Goal: Information Seeking & Learning: Learn about a topic

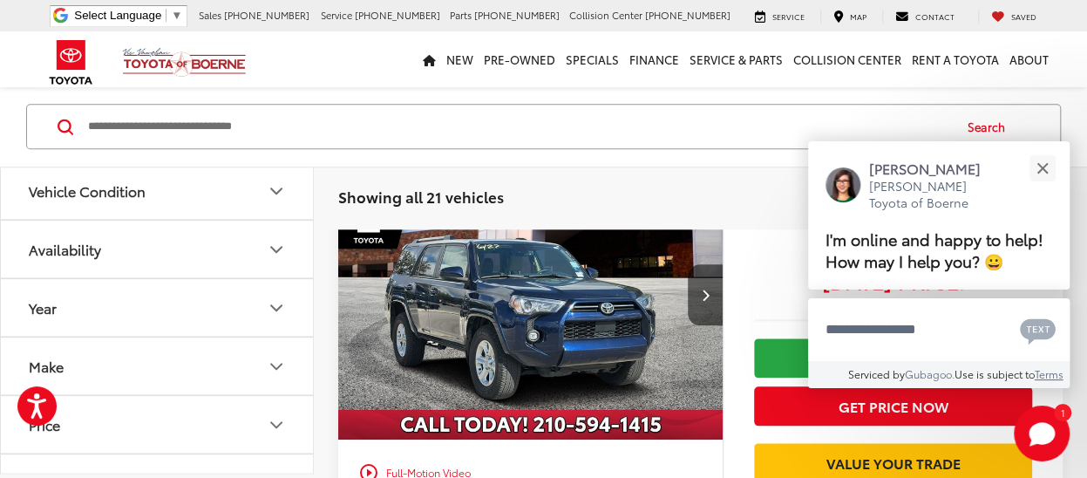
scroll to position [962, 0]
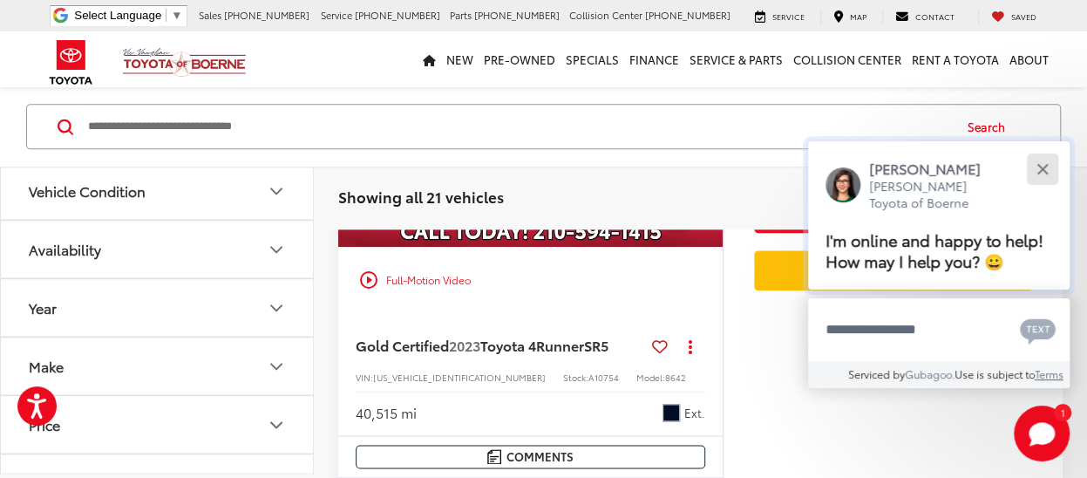
click at [1043, 175] on button "Close" at bounding box center [1041, 168] width 37 height 37
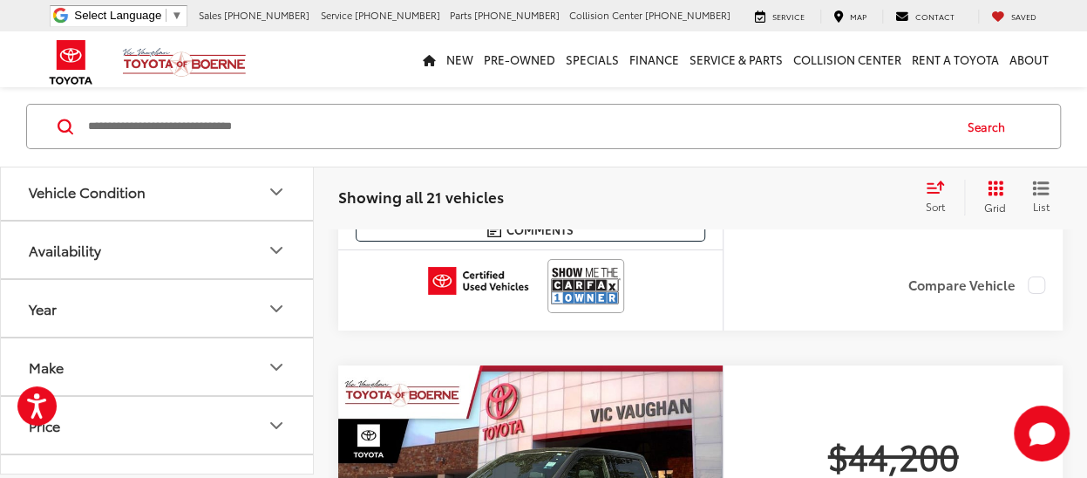
scroll to position [6454, 0]
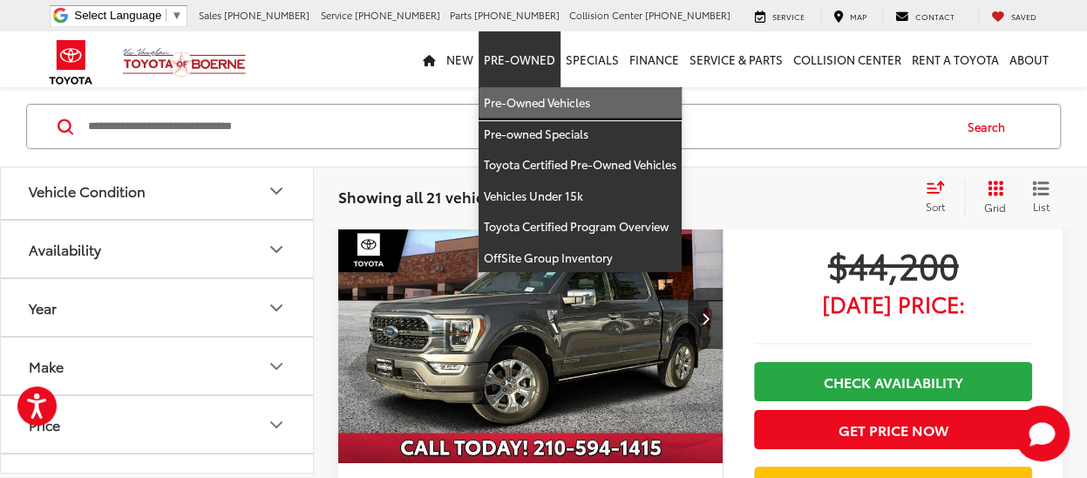
click at [538, 104] on link "Pre-Owned Vehicles" at bounding box center [580, 102] width 203 height 31
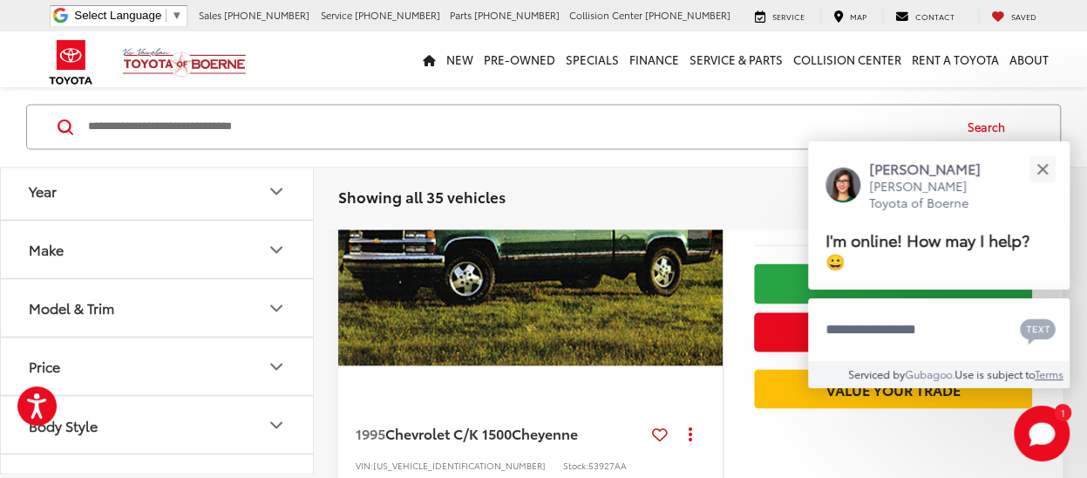
scroll to position [4533, 0]
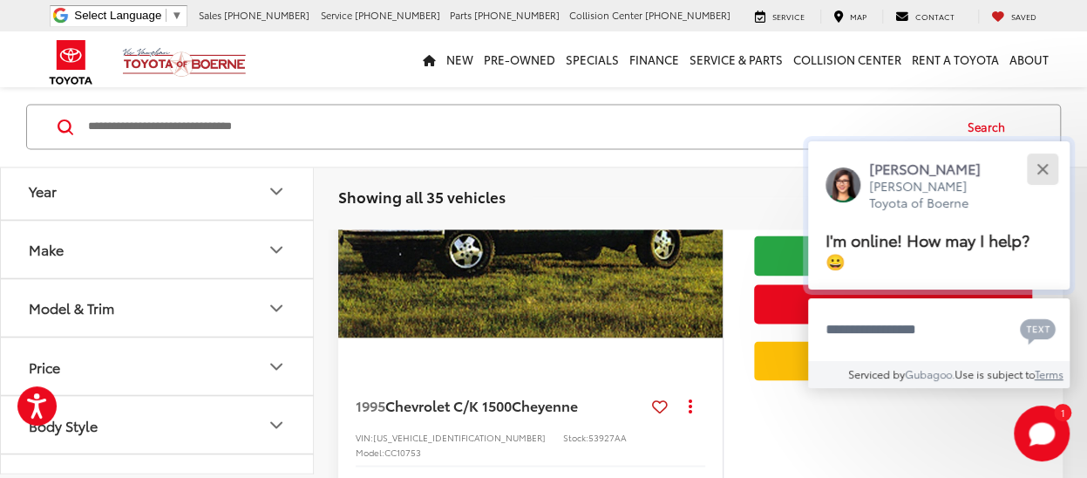
click at [1042, 166] on button "Close" at bounding box center [1041, 168] width 37 height 37
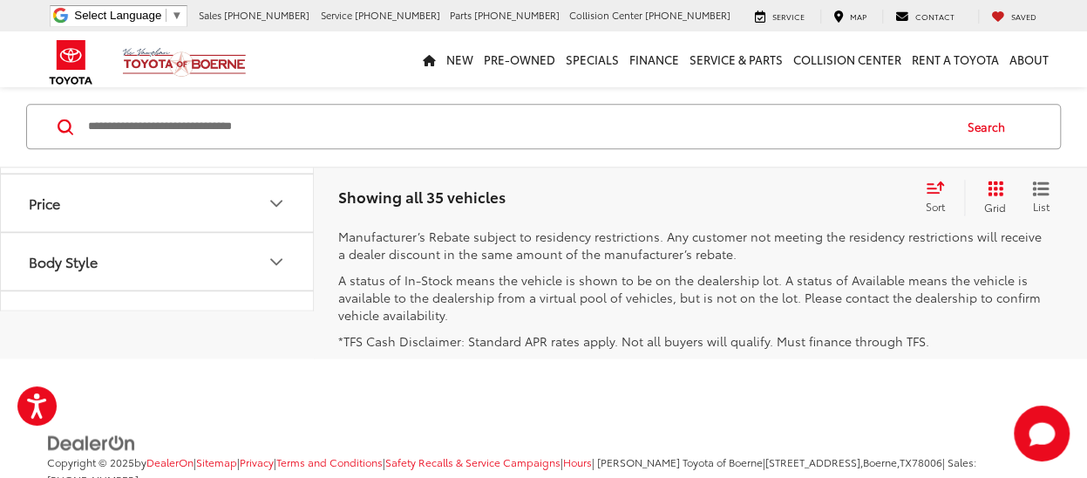
scroll to position [7409, 0]
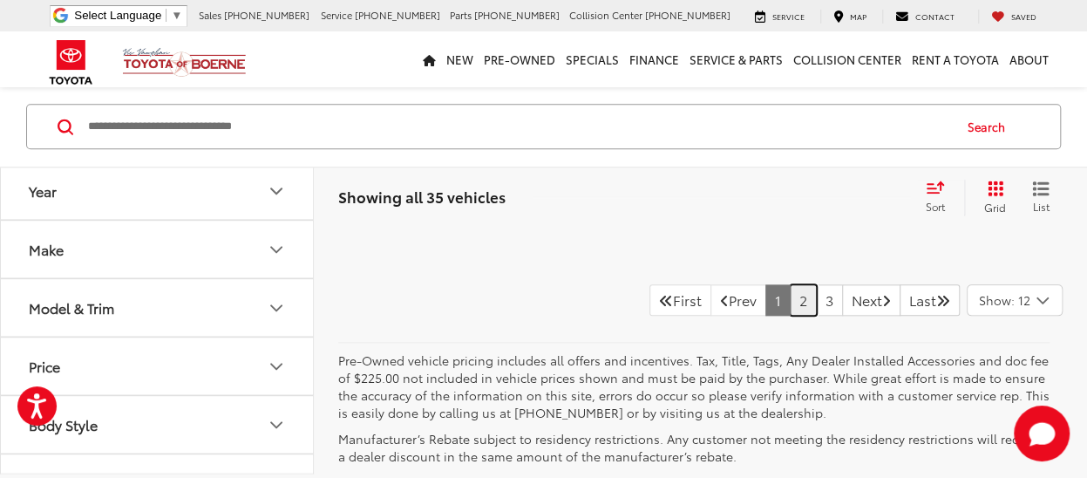
click at [790, 316] on link "2" at bounding box center [803, 299] width 27 height 31
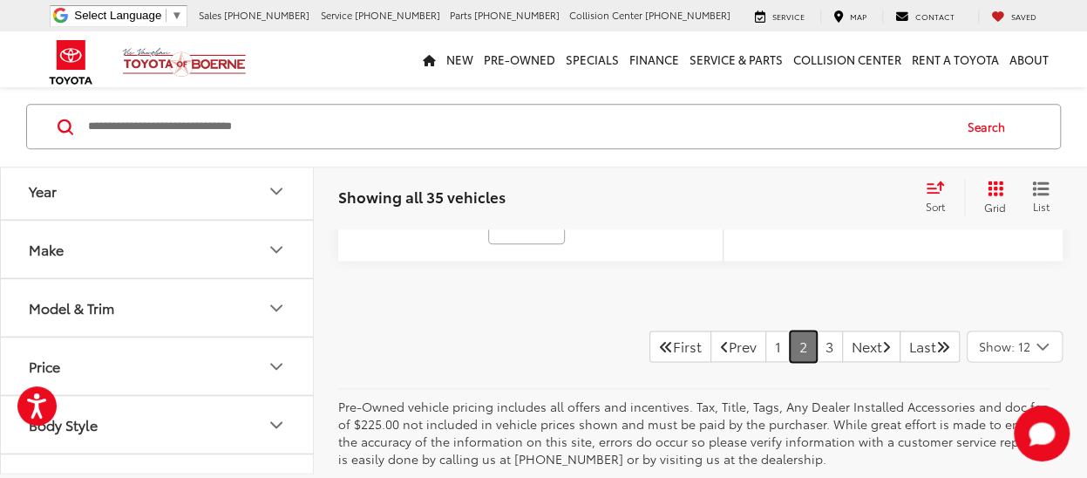
scroll to position [7481, 0]
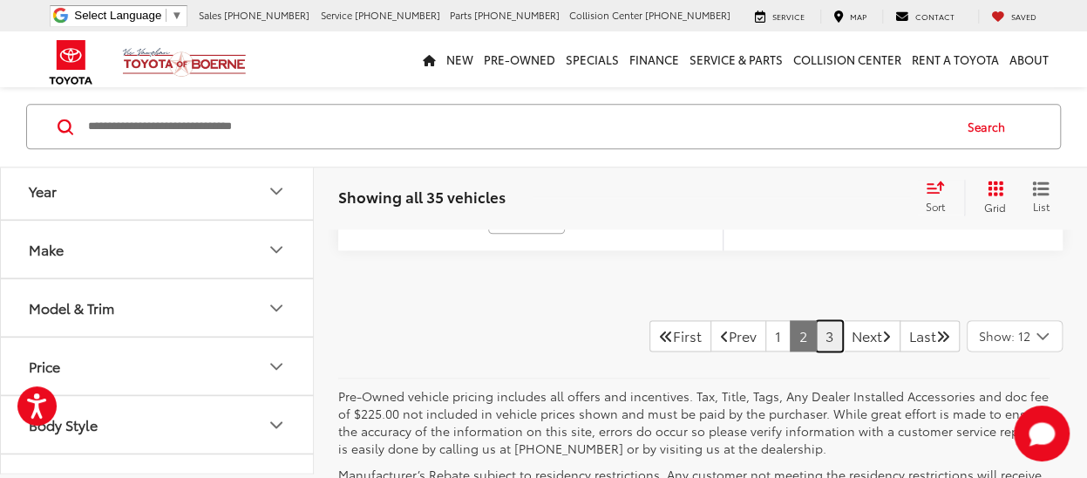
click at [816, 320] on link "3" at bounding box center [829, 335] width 27 height 31
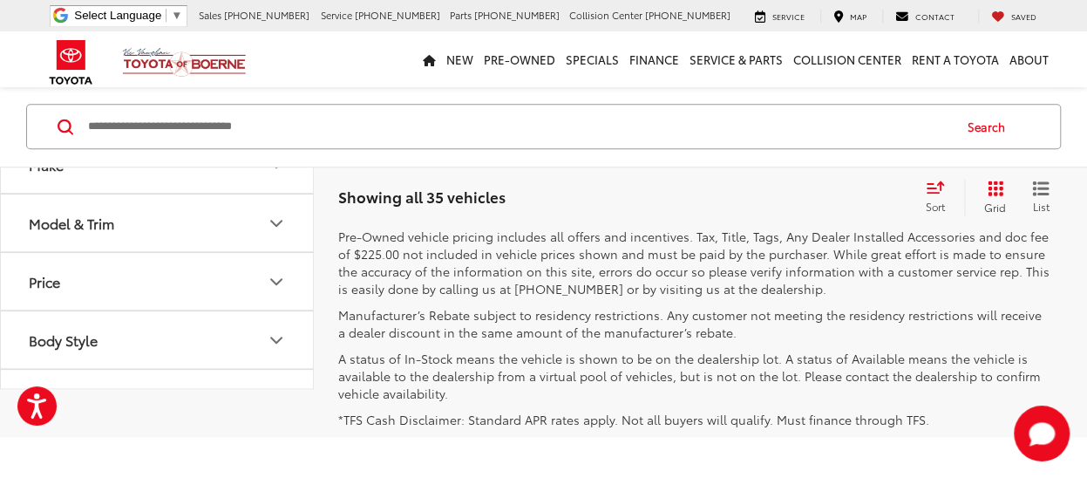
scroll to position [7196, 0]
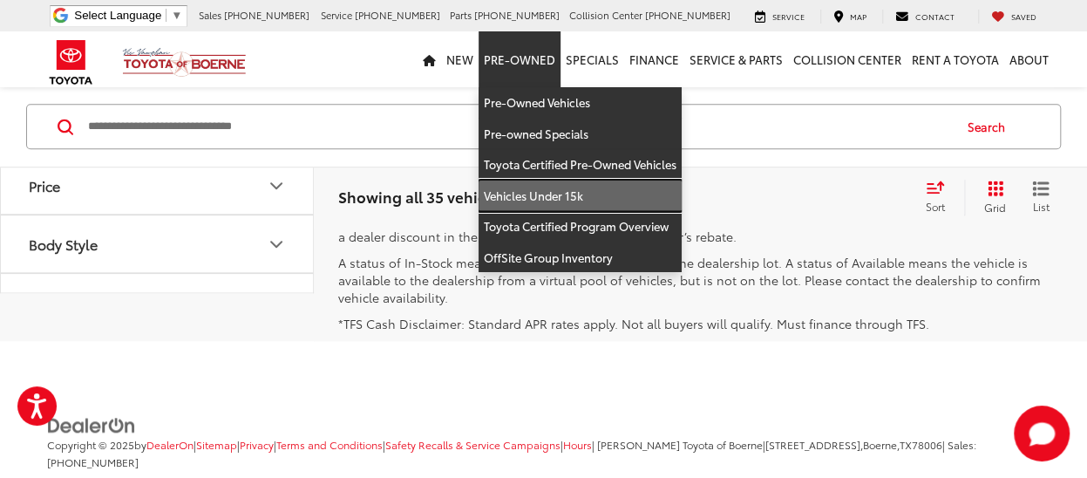
click at [539, 195] on link "Vehicles Under 15k" at bounding box center [580, 195] width 203 height 31
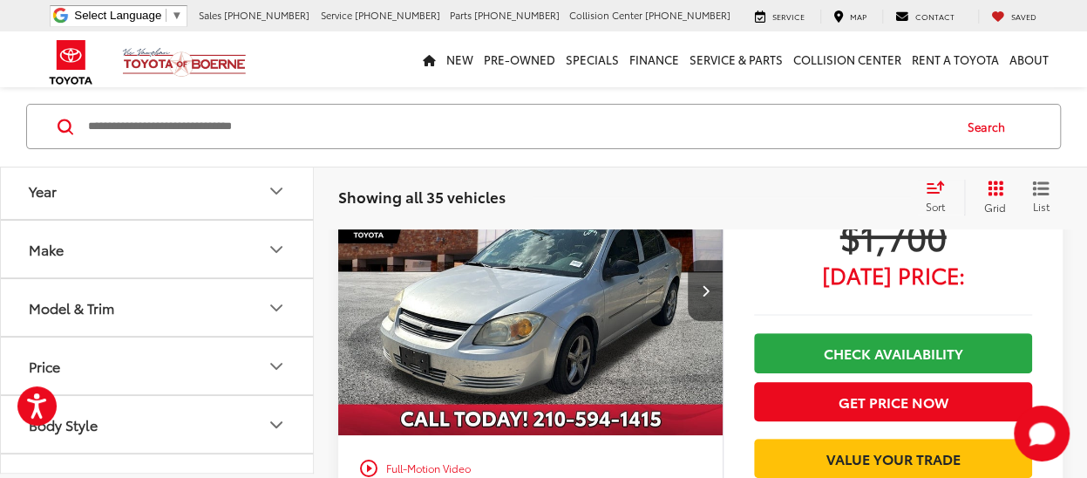
scroll to position [174, 0]
